Goal: Task Accomplishment & Management: Use online tool/utility

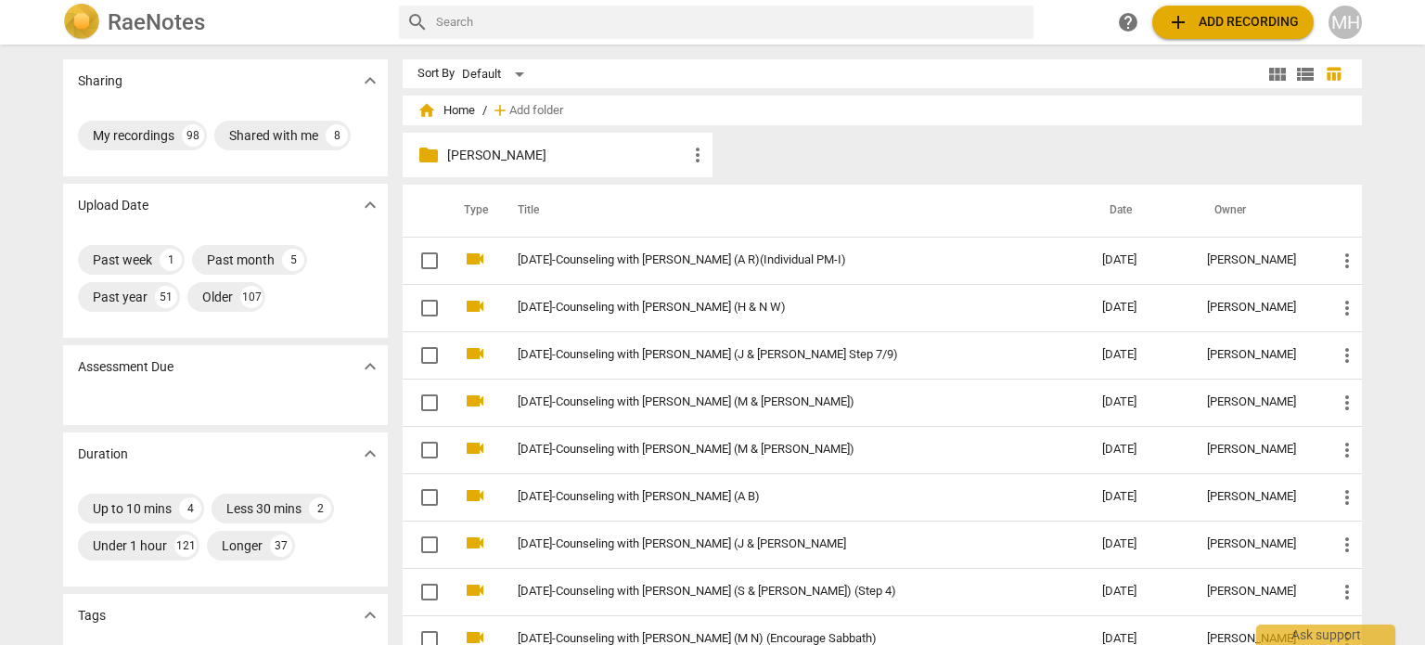
click at [1233, 25] on span "add Add recording" at bounding box center [1233, 22] width 132 height 22
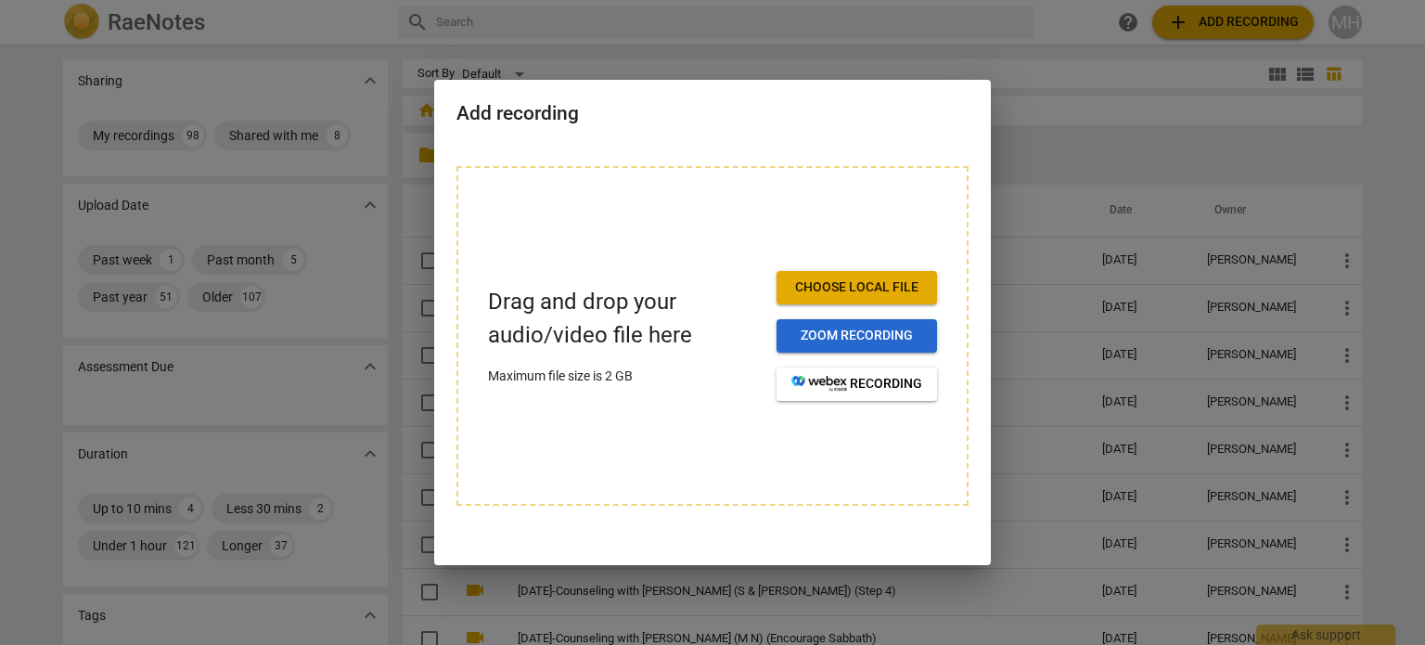
click at [918, 343] on span "Zoom recording" at bounding box center [856, 336] width 131 height 19
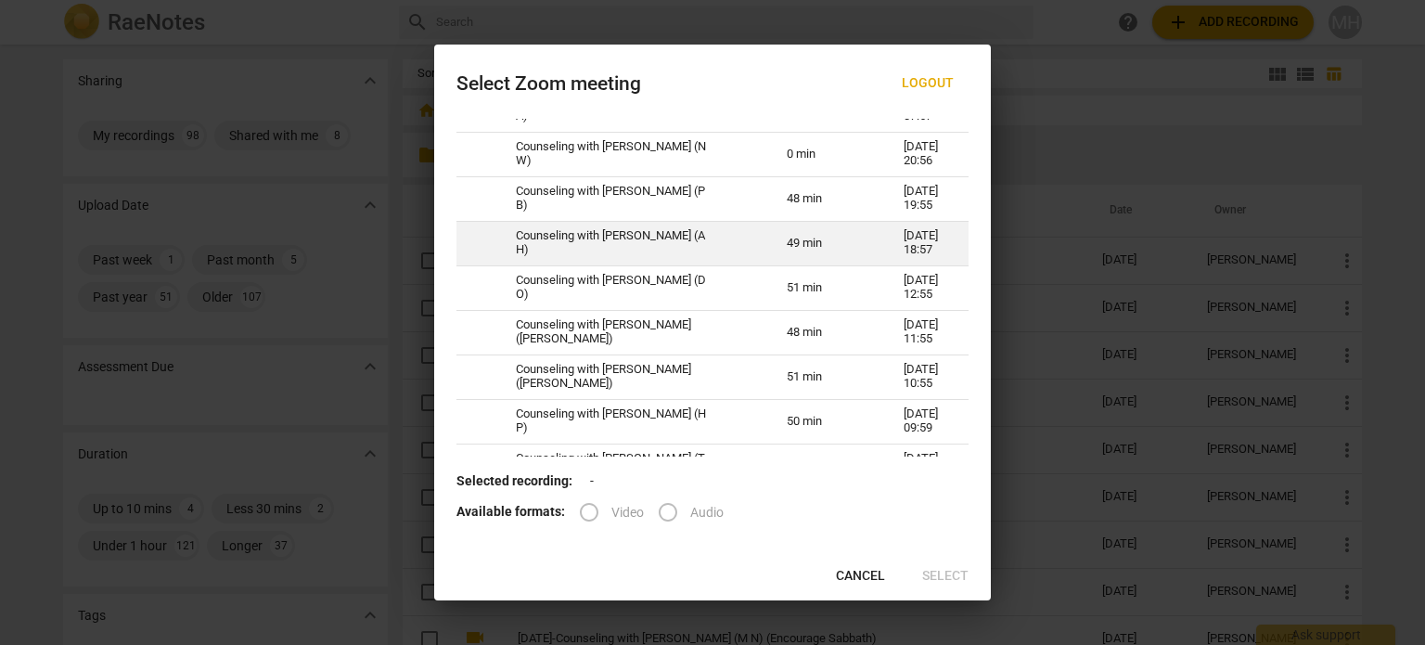
scroll to position [1154, 0]
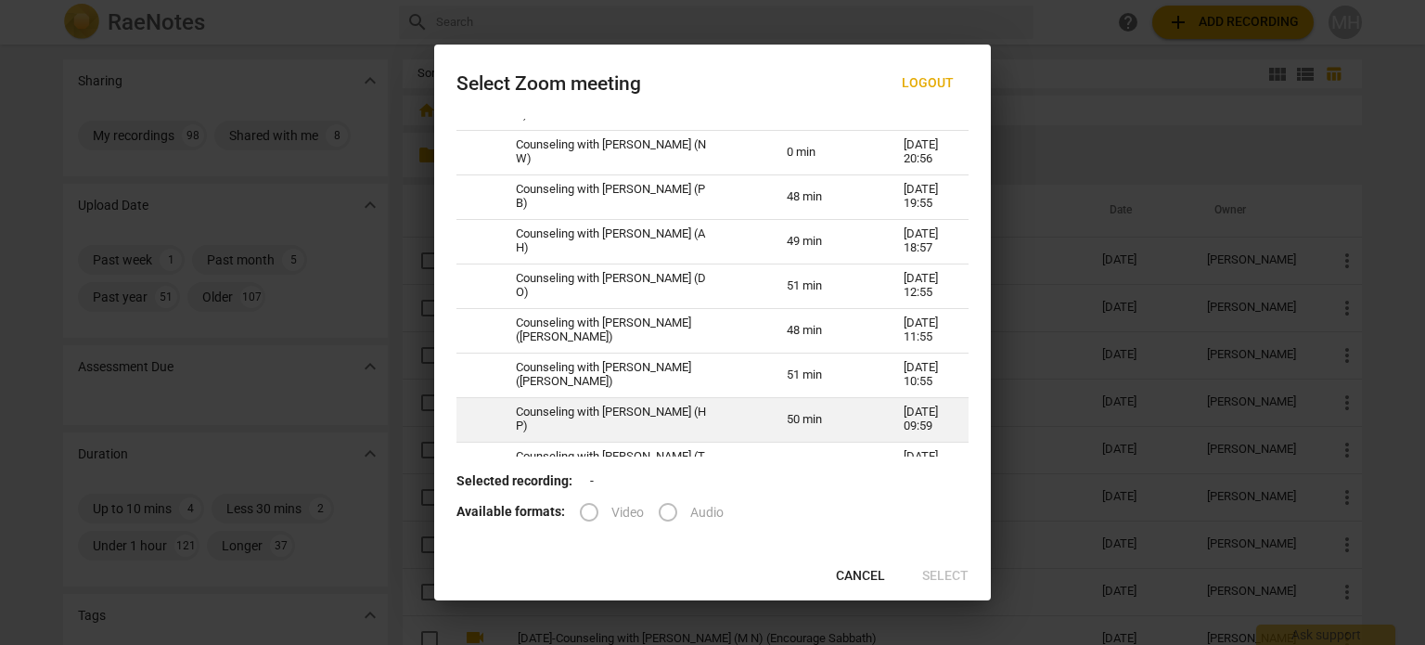
click at [703, 430] on td "Counseling with Megan Hughes (H P)" at bounding box center [629, 419] width 271 height 45
radio input "true"
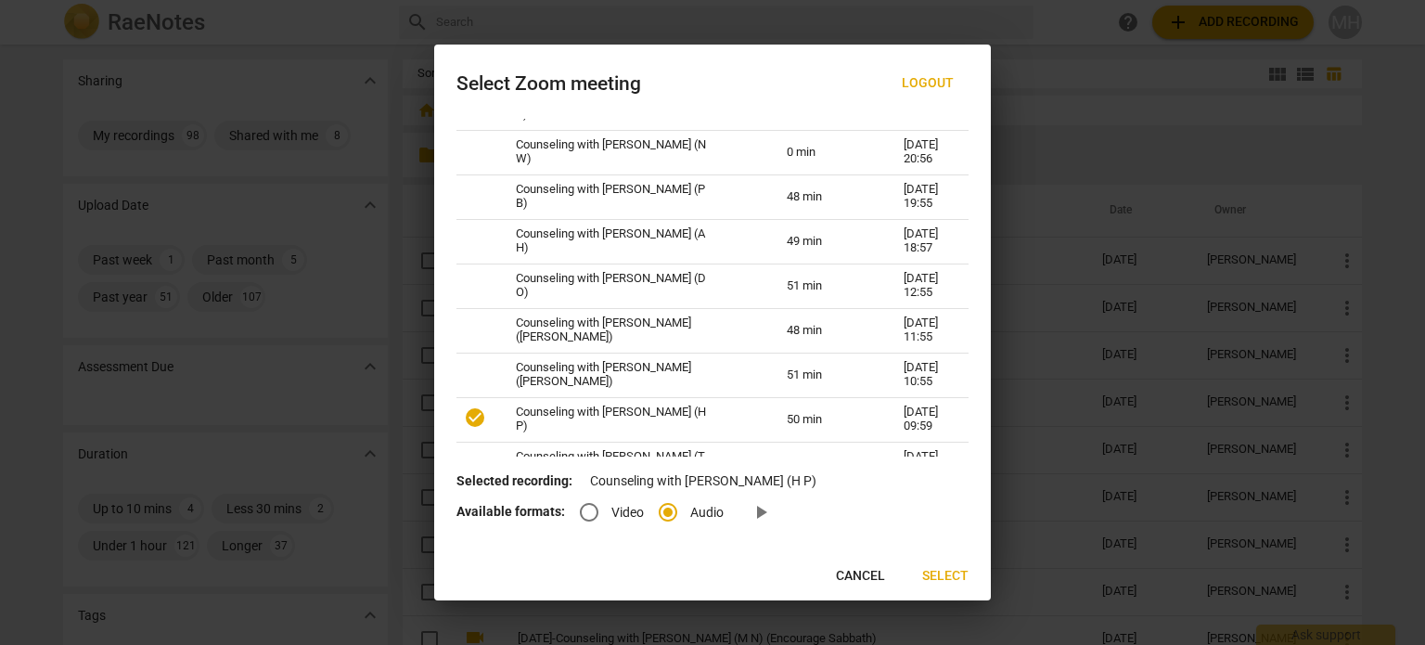
click at [587, 515] on input "Video" at bounding box center [589, 512] width 45 height 45
radio input "true"
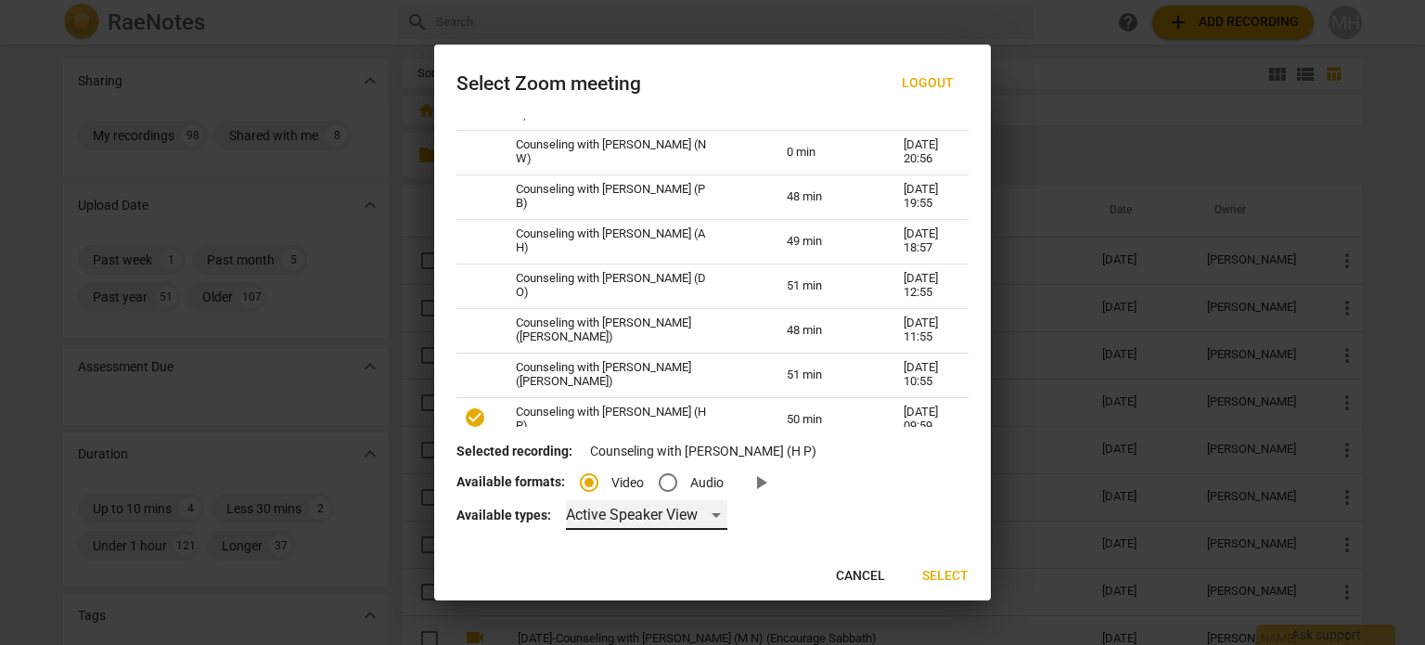
click at [650, 509] on div "Active Speaker View" at bounding box center [646, 515] width 161 height 30
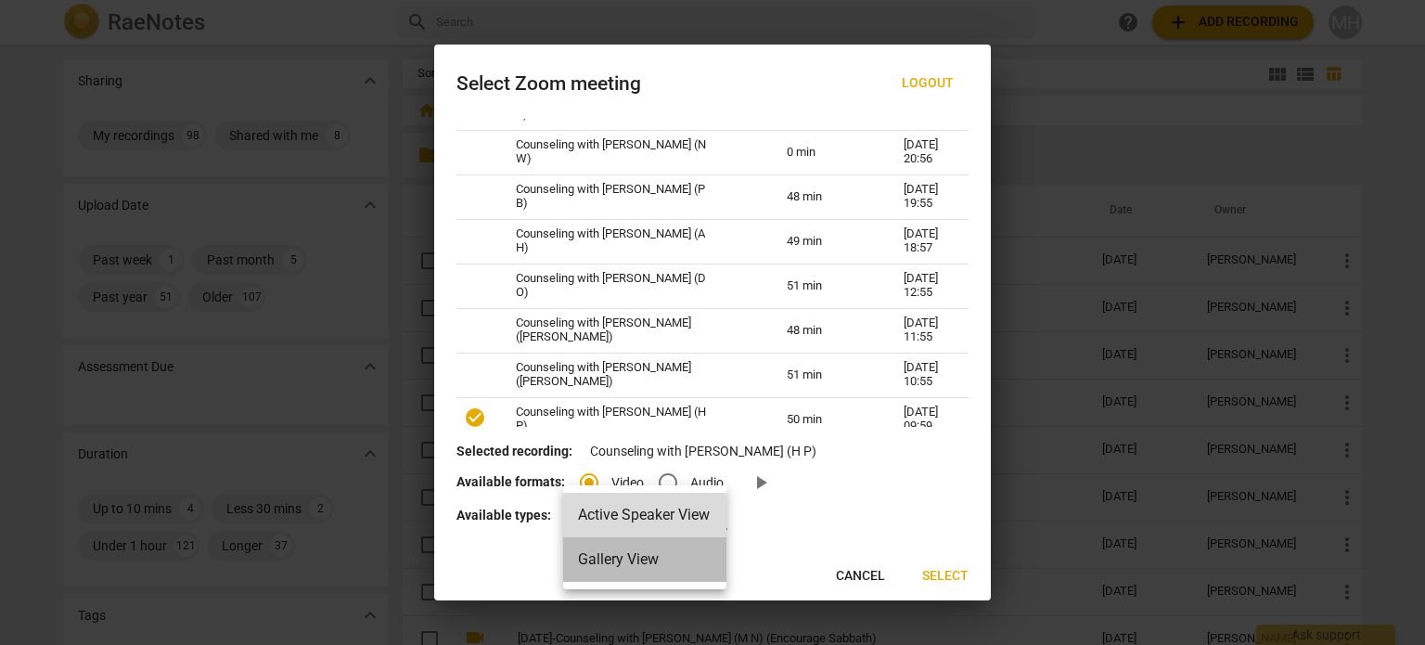
click at [631, 572] on li "Gallery View" at bounding box center [644, 559] width 163 height 45
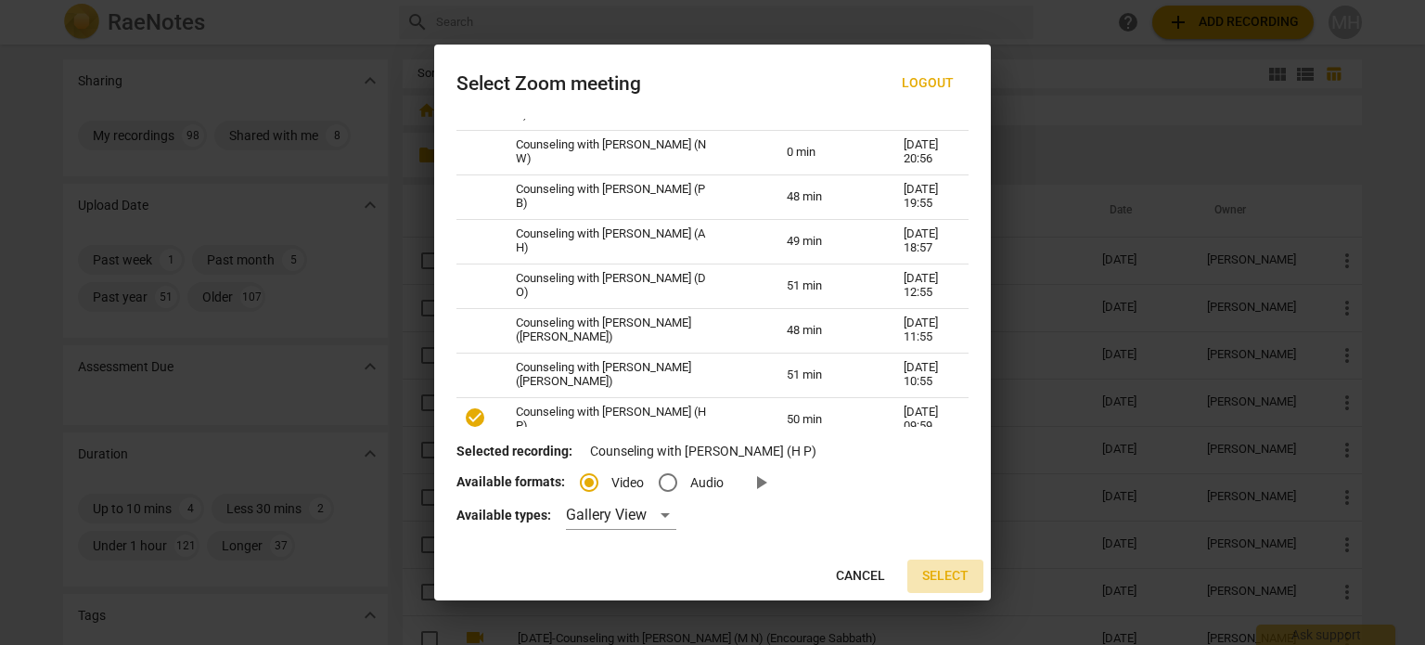
click at [942, 578] on span "Select" at bounding box center [945, 576] width 46 height 19
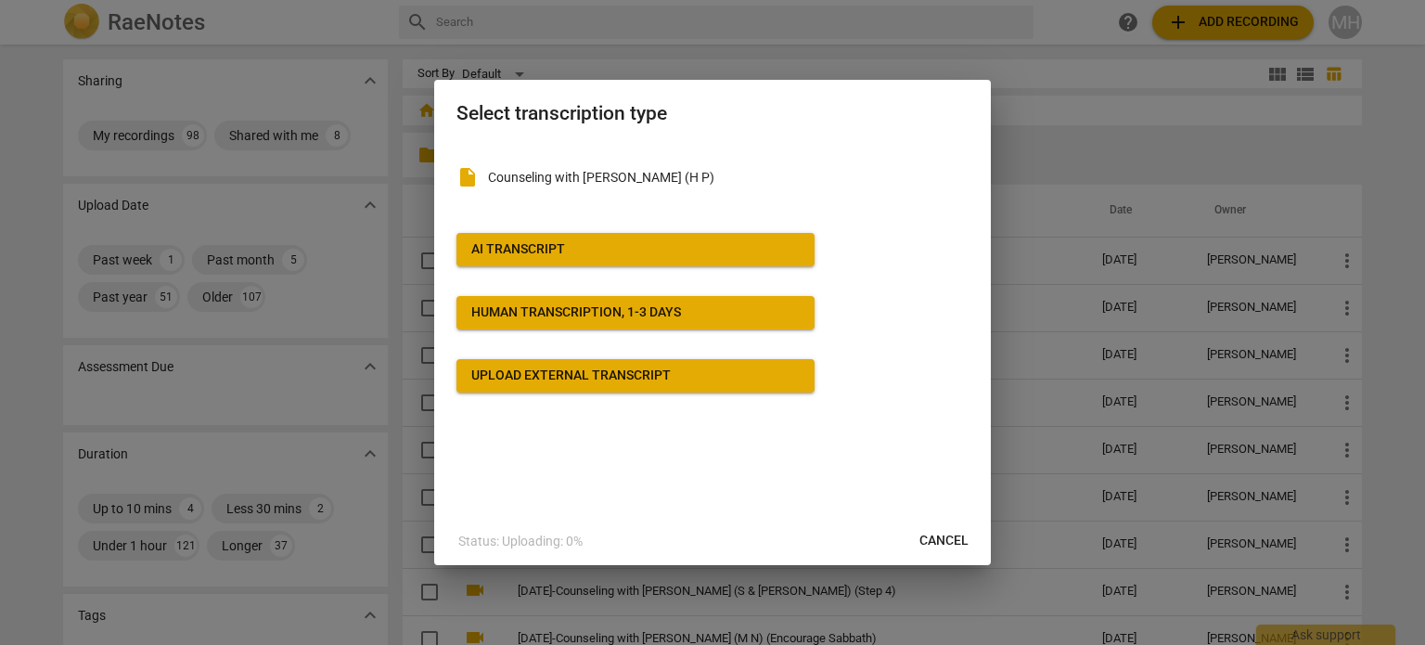
click at [613, 248] on span "AI Transcript" at bounding box center [635, 249] width 328 height 19
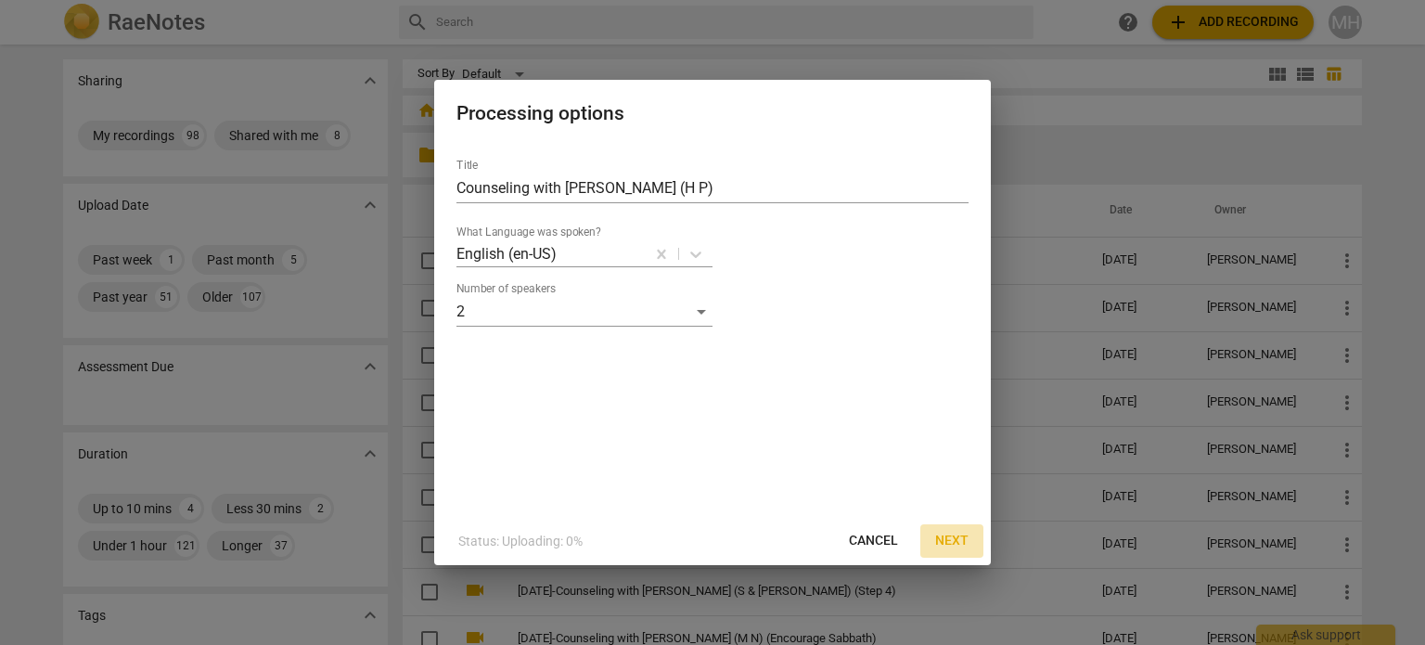
click at [960, 545] on span "Next" at bounding box center [951, 541] width 33 height 19
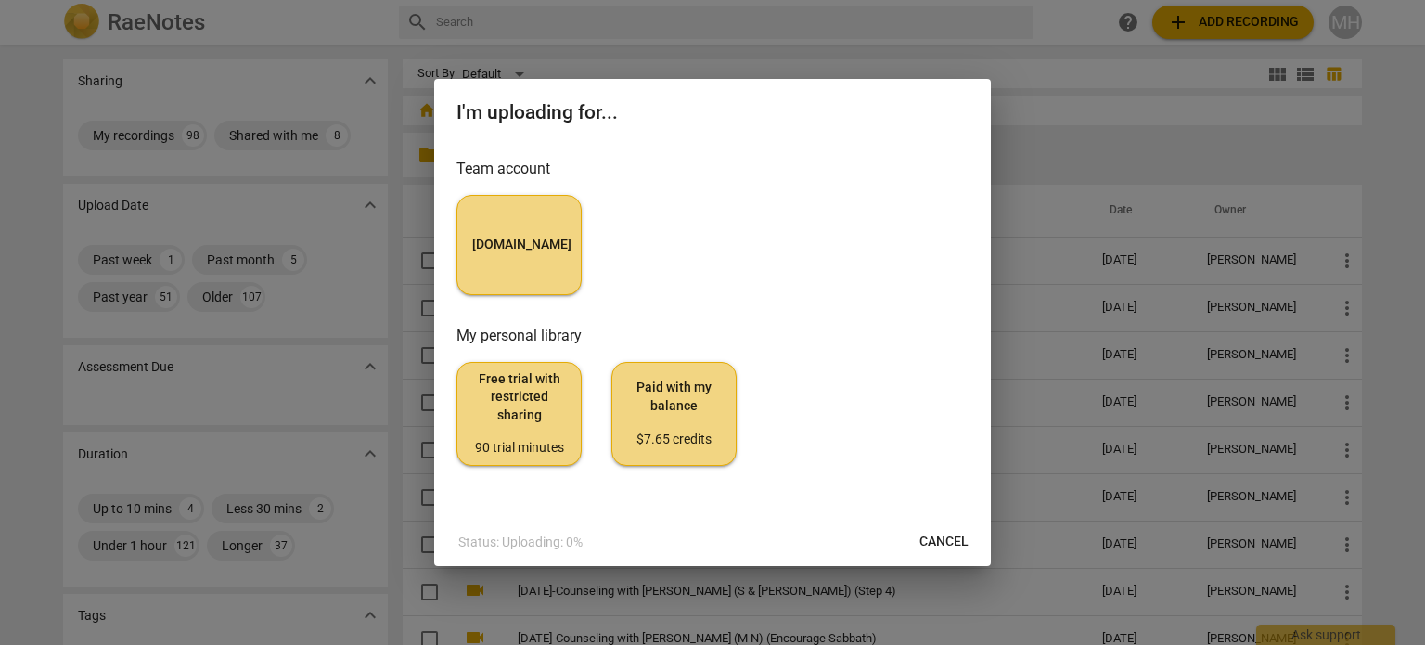
click at [543, 254] on button "MyCounselor.Online" at bounding box center [519, 245] width 125 height 100
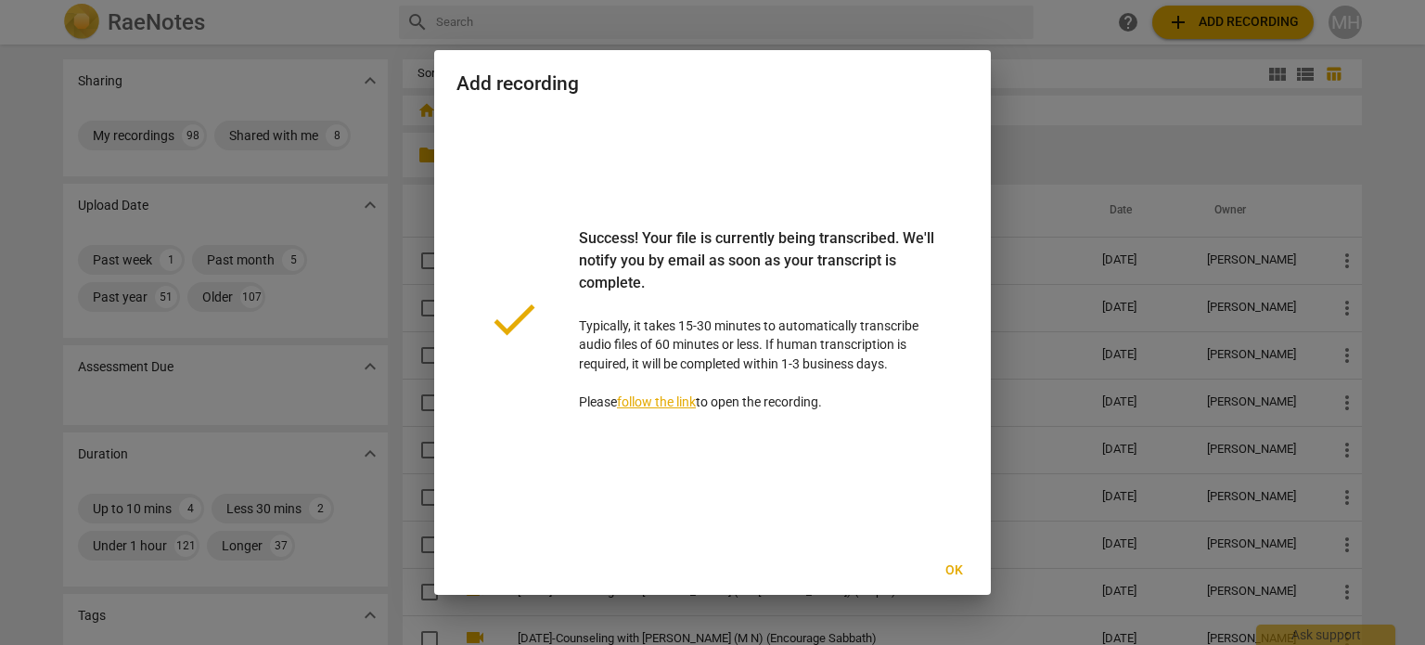
click at [958, 567] on span "Ok" at bounding box center [954, 570] width 30 height 19
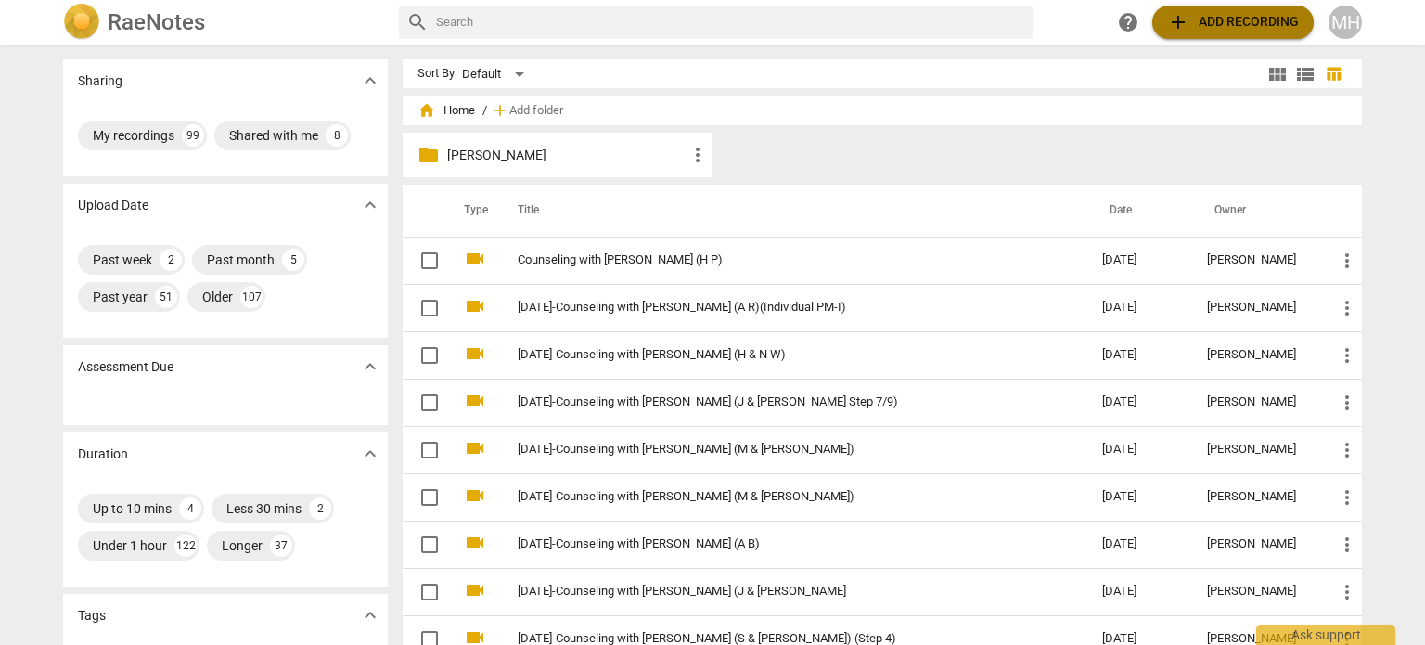
click at [1162, 31] on button "add Add recording" at bounding box center [1232, 22] width 161 height 33
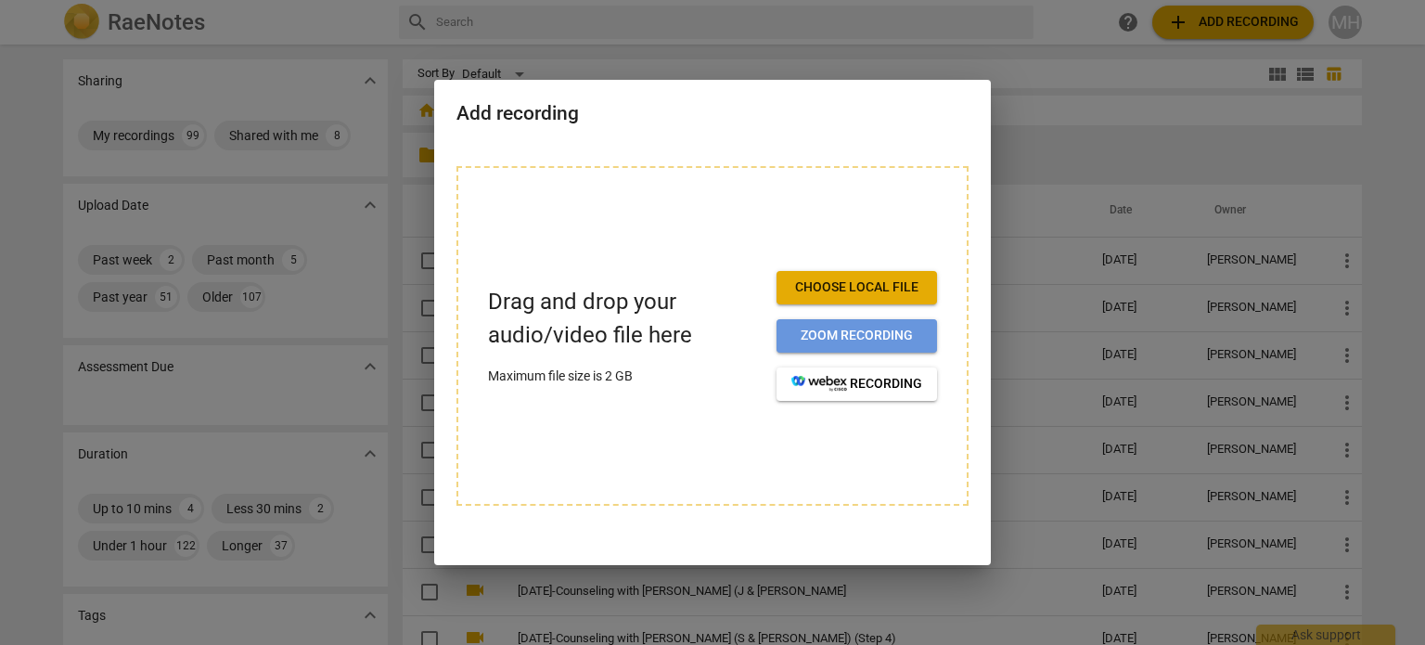
click at [924, 322] on button "Zoom recording" at bounding box center [857, 335] width 161 height 33
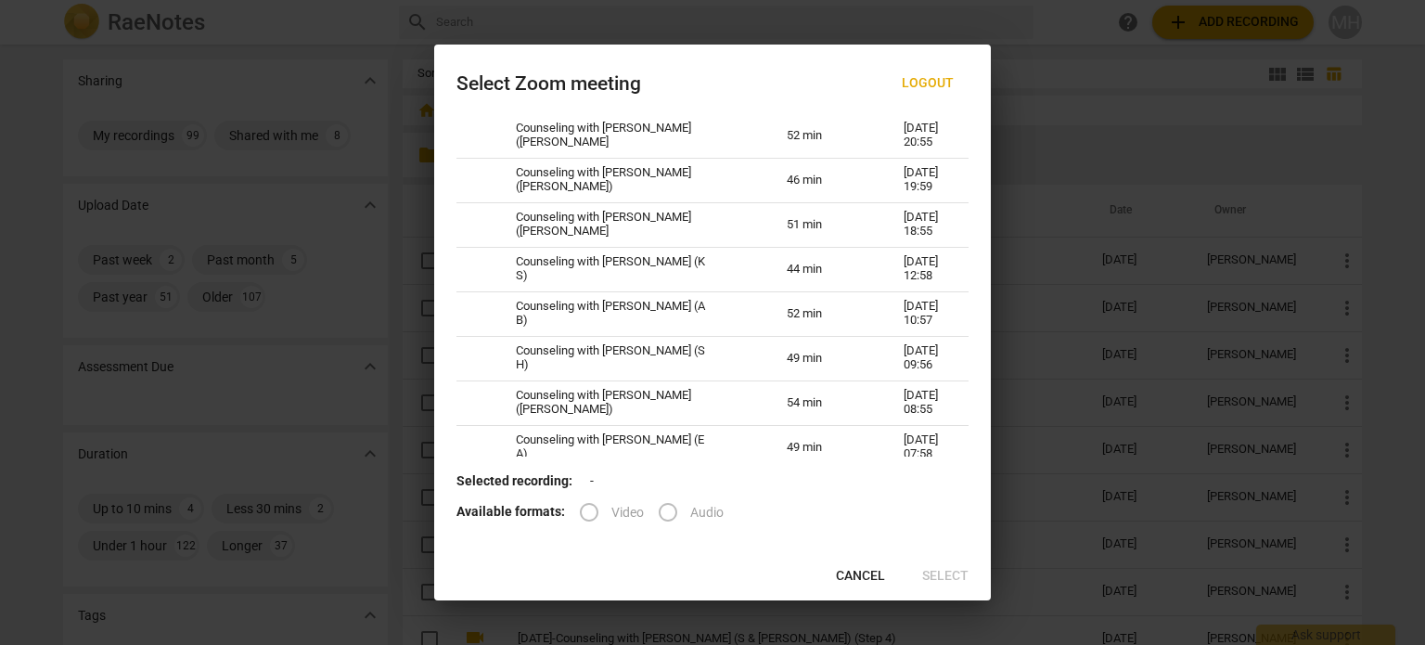
scroll to position [234, 0]
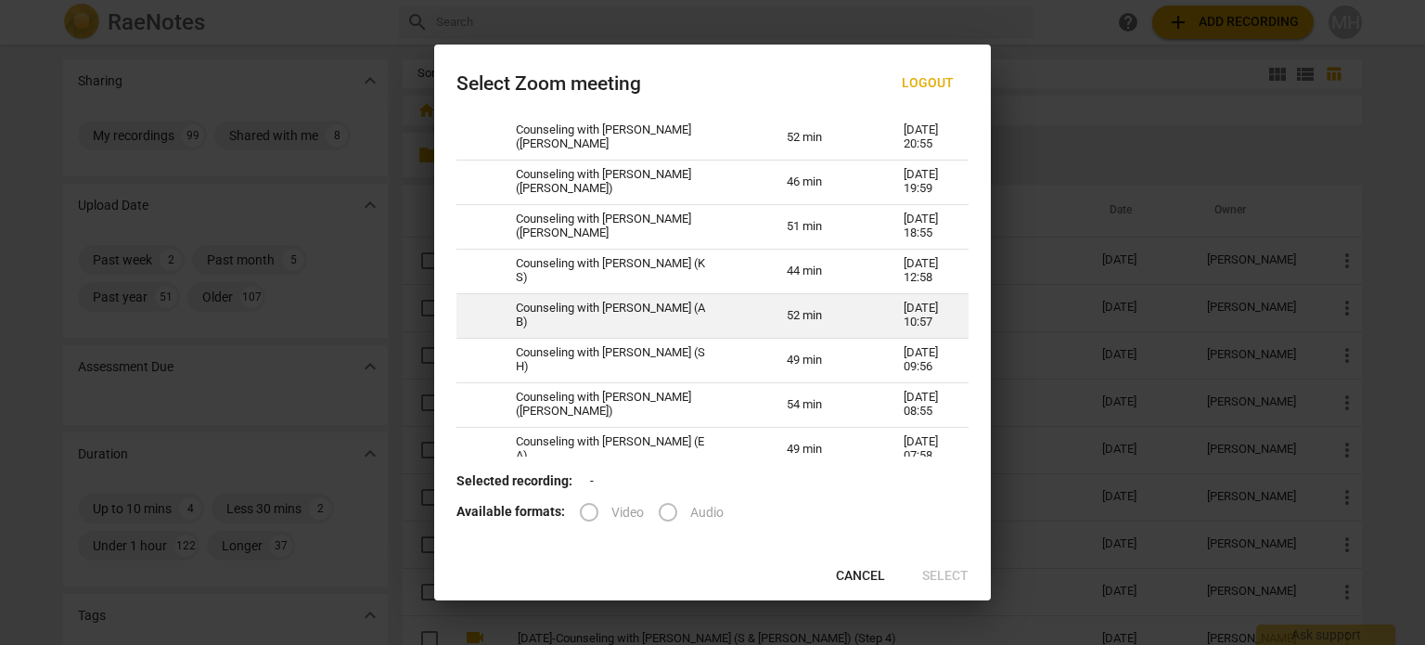
click at [697, 328] on td "Counseling with Megan Hughes (A B)" at bounding box center [629, 315] width 271 height 45
radio input "true"
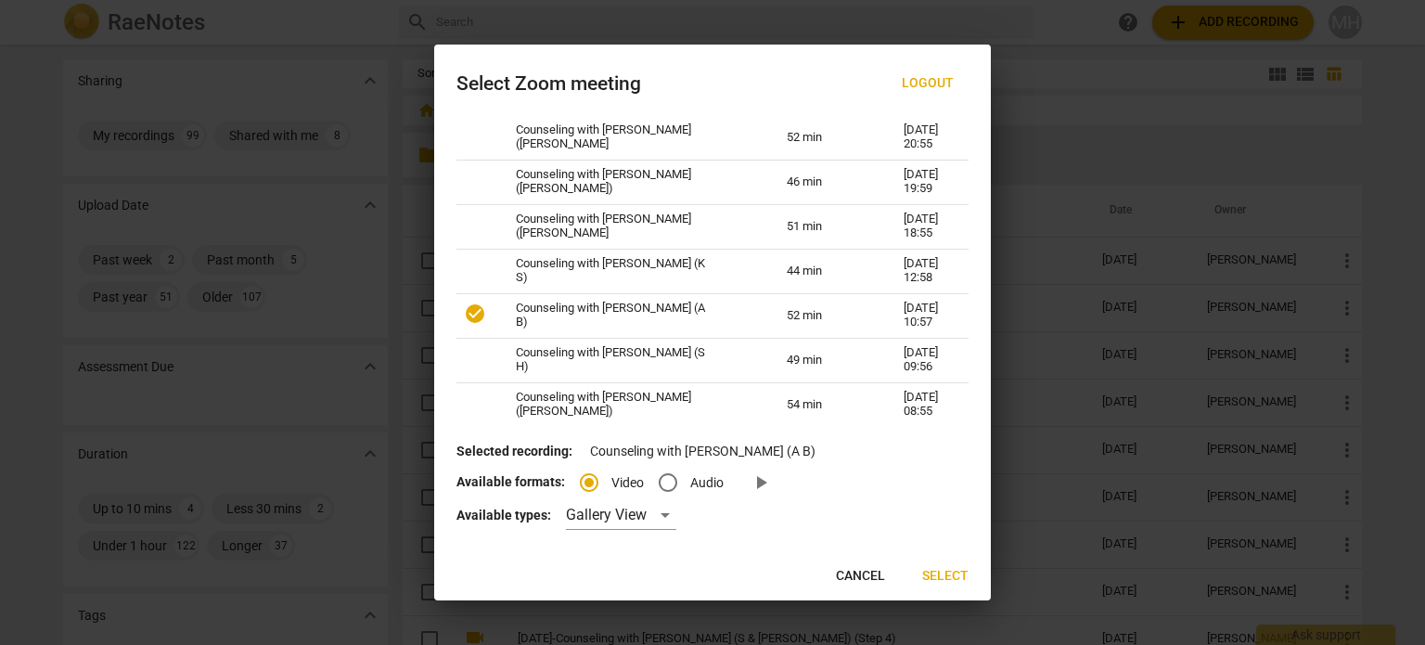
click at [945, 582] on span "Select" at bounding box center [945, 576] width 46 height 19
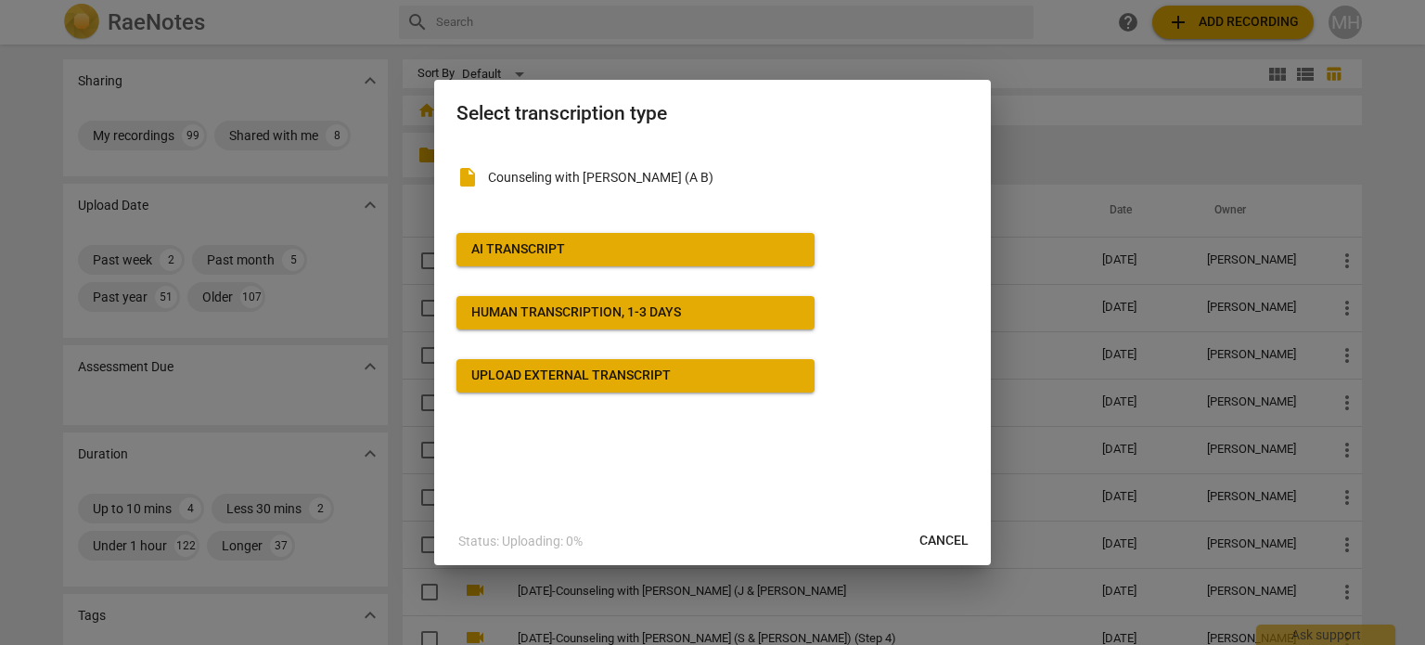
click at [538, 248] on div "AI Transcript" at bounding box center [518, 249] width 94 height 19
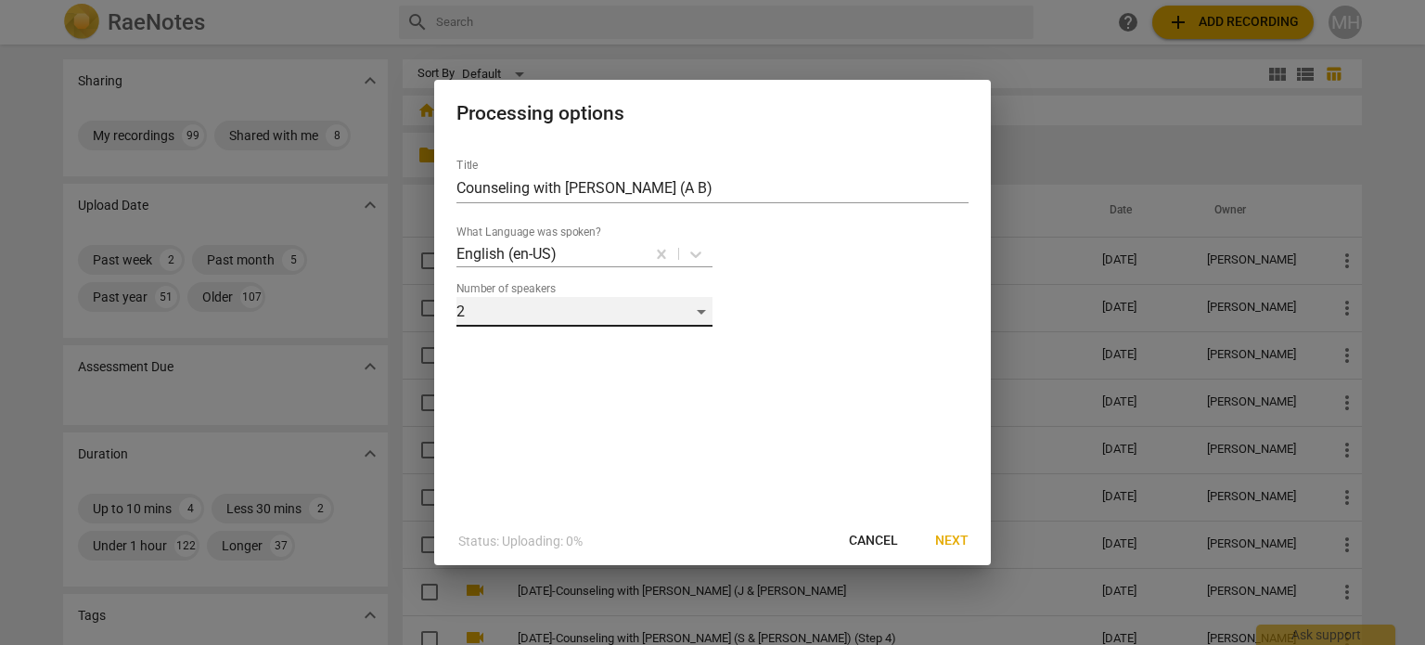
click at [526, 306] on div "2" at bounding box center [585, 312] width 256 height 30
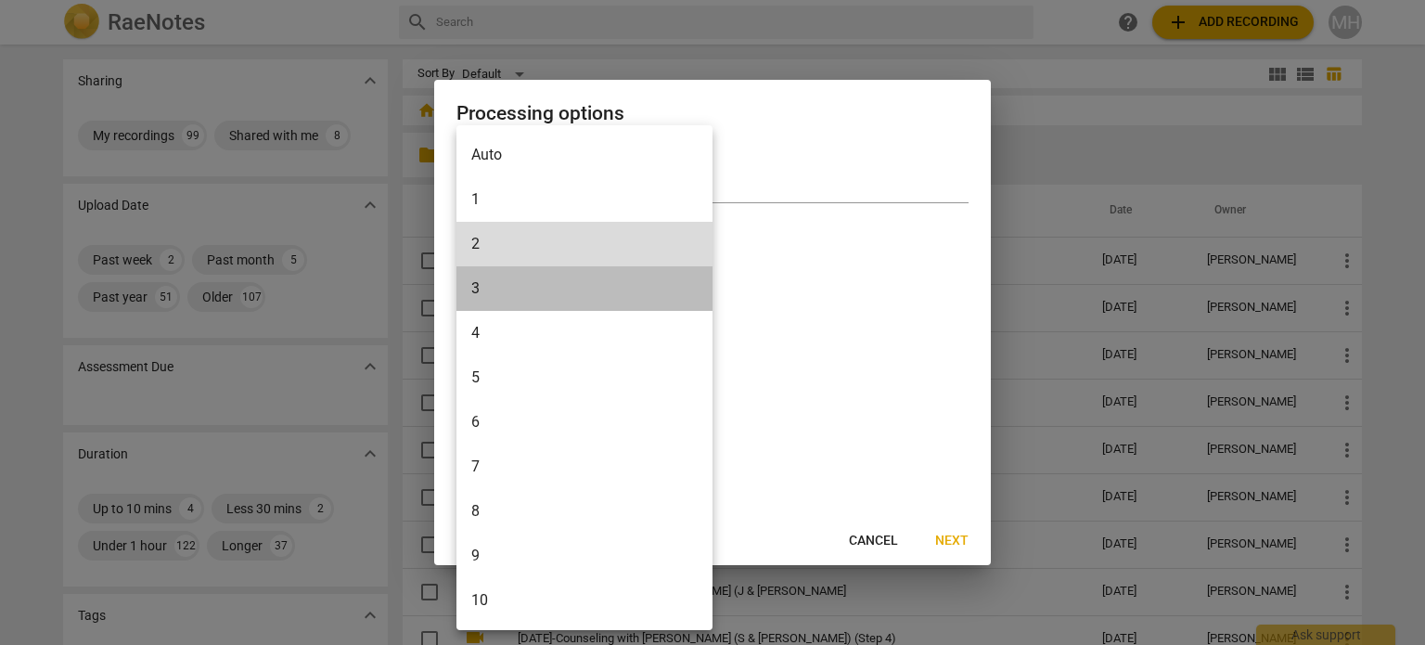
click at [526, 306] on li "3" at bounding box center [585, 288] width 256 height 45
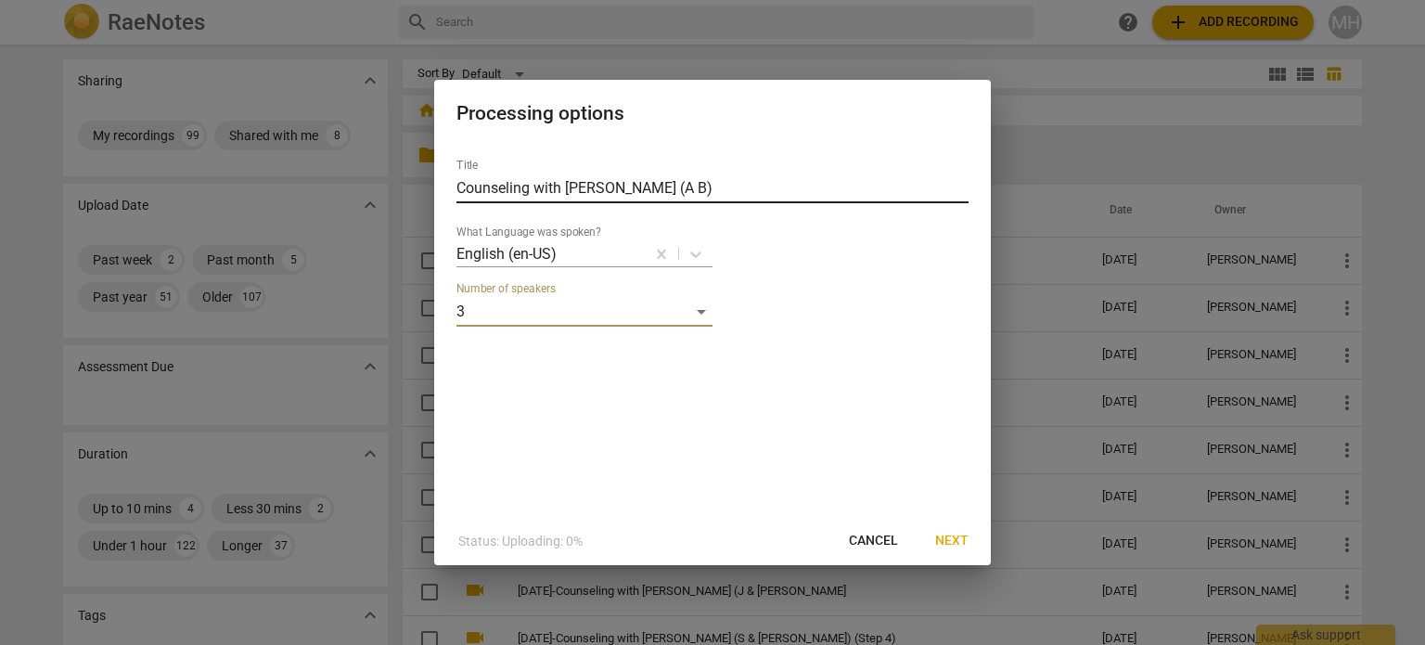
click at [684, 188] on input "Counseling with Megan Hughes (A B)" at bounding box center [713, 189] width 512 height 30
click at [746, 189] on input "Counseling with Megan Hughes (A & M B)" at bounding box center [713, 189] width 512 height 30
type input "Counseling with Megan Hughes (A & M B)(Step 2 M-I)"
click at [944, 539] on span "Next" at bounding box center [951, 541] width 33 height 19
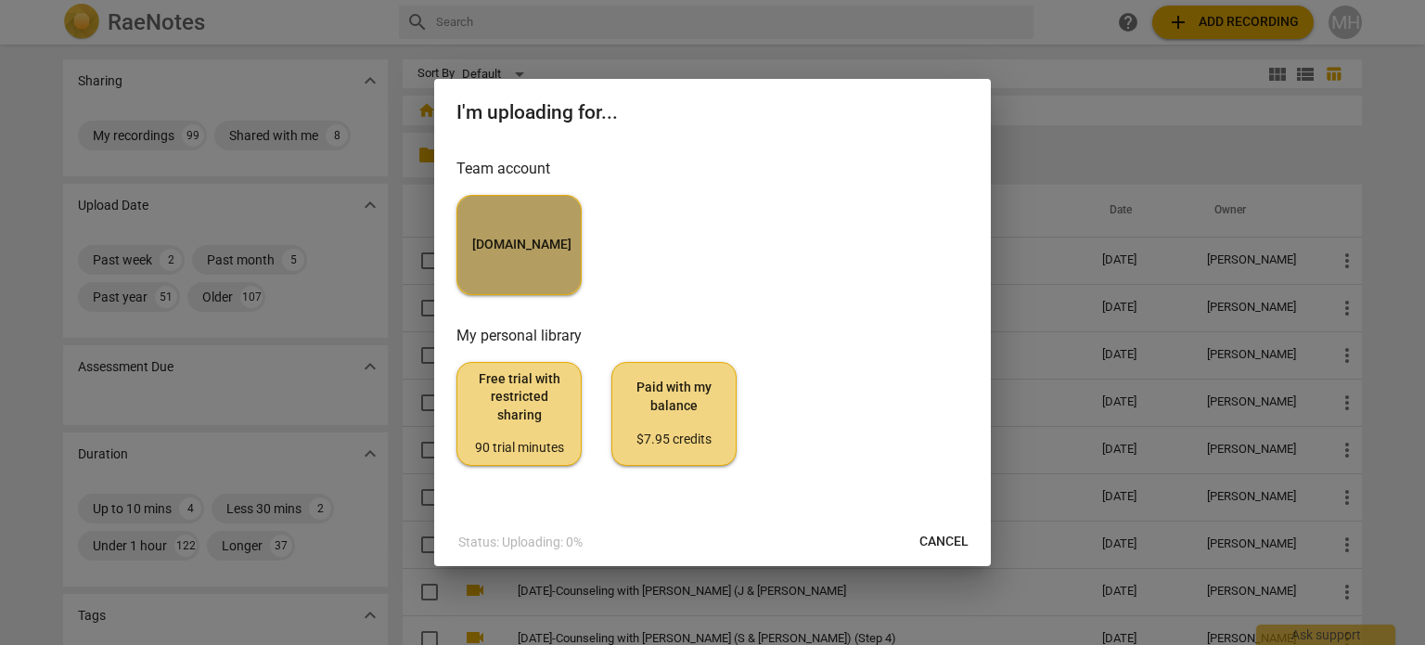
click at [555, 255] on button "MyCounselor.Online" at bounding box center [519, 245] width 125 height 100
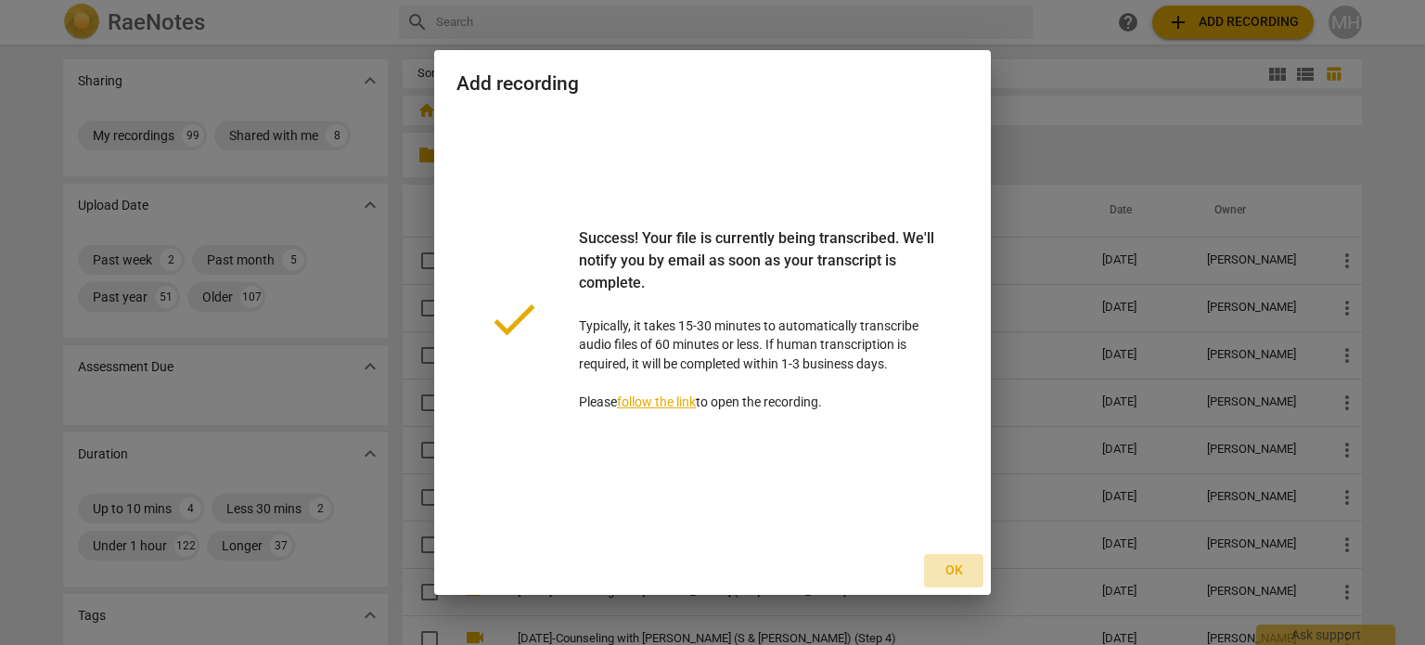
click at [946, 560] on button "Ok" at bounding box center [953, 570] width 59 height 33
